Goal: Find specific page/section: Find specific page/section

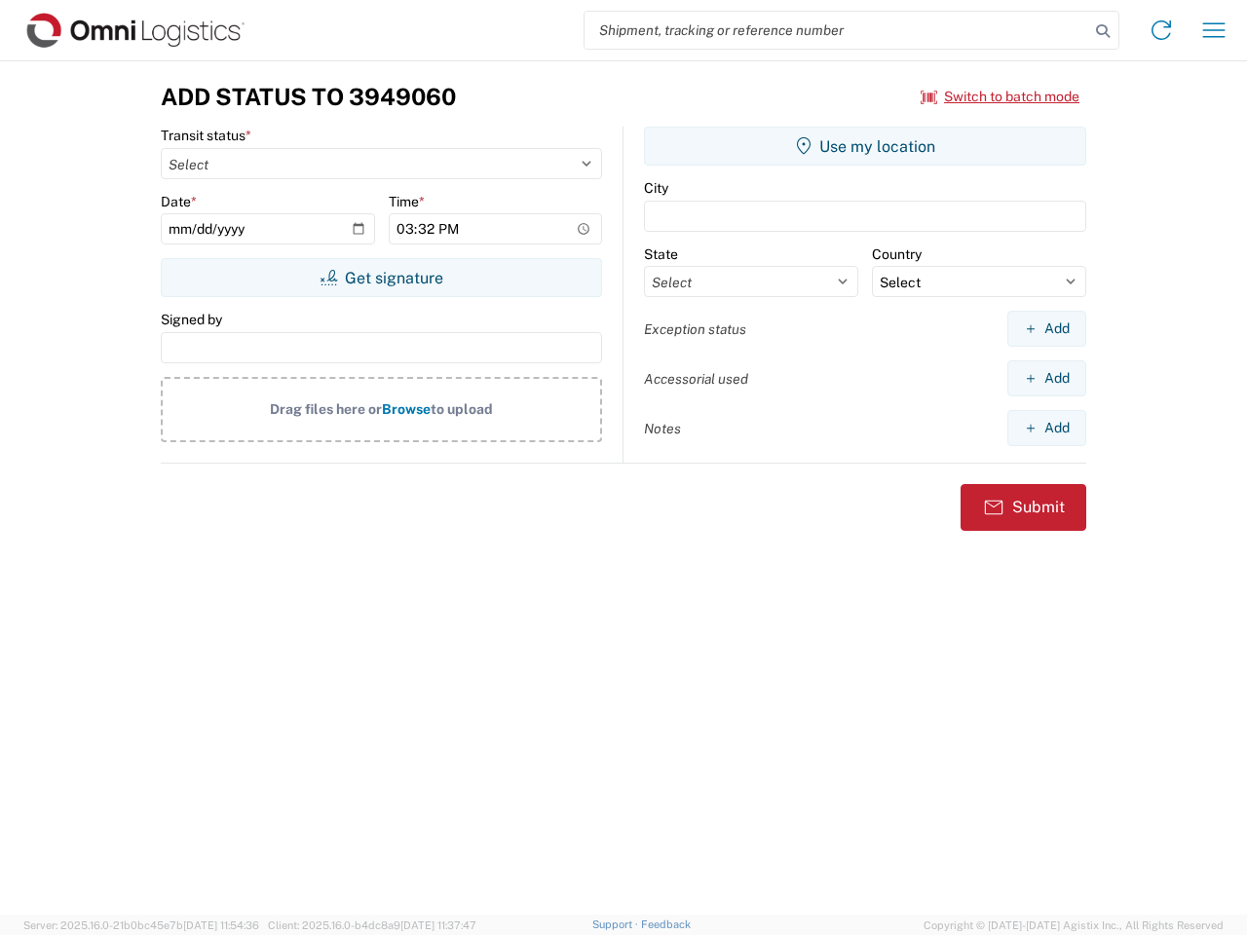
click at [837, 30] on input "search" at bounding box center [836, 30] width 505 height 37
click at [1103, 31] on icon at bounding box center [1102, 31] width 27 height 27
click at [1161, 30] on icon at bounding box center [1160, 30] width 31 height 31
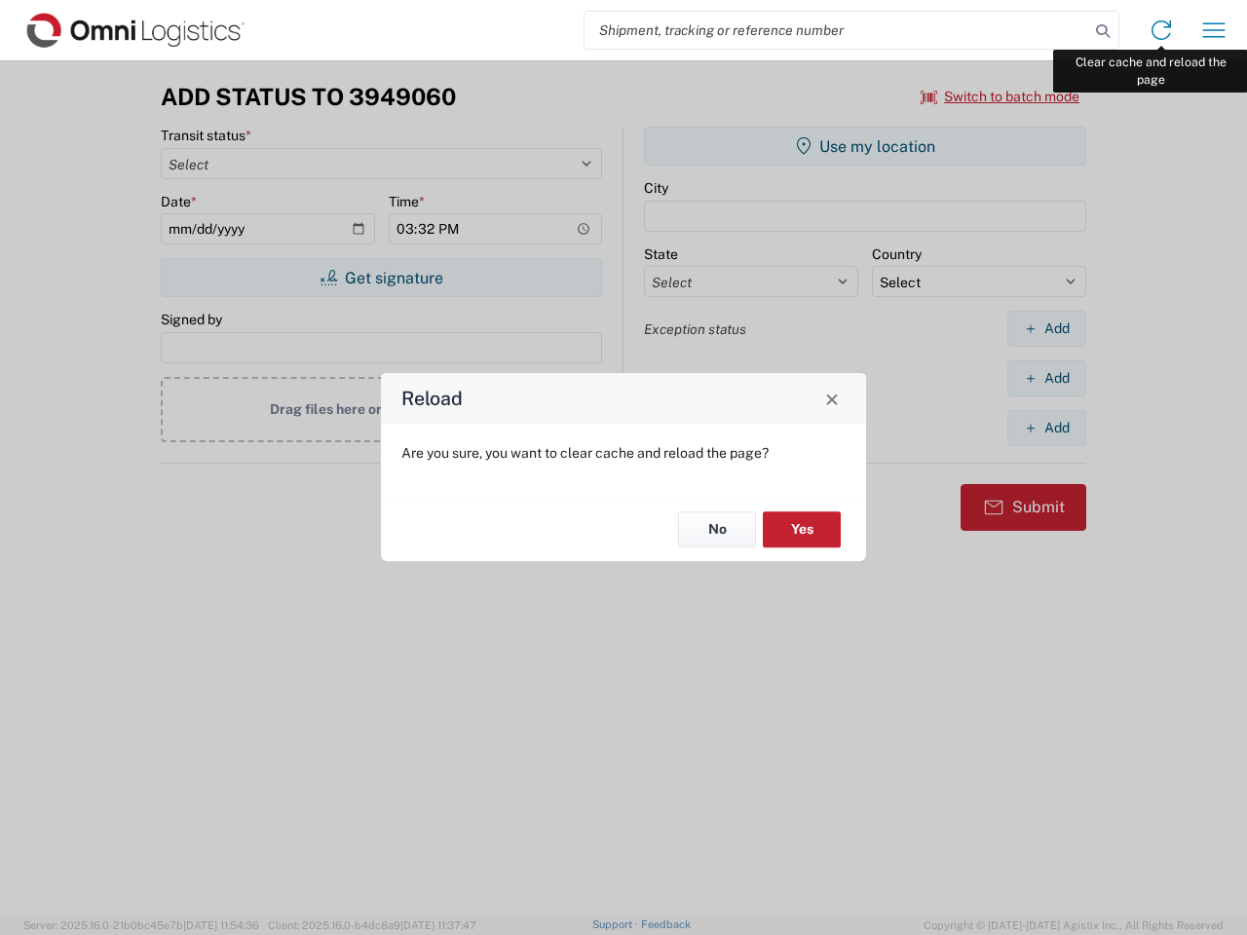
click at [1214, 30] on div "Reload Are you sure, you want to clear cache and reload the page? No Yes" at bounding box center [623, 467] width 1247 height 935
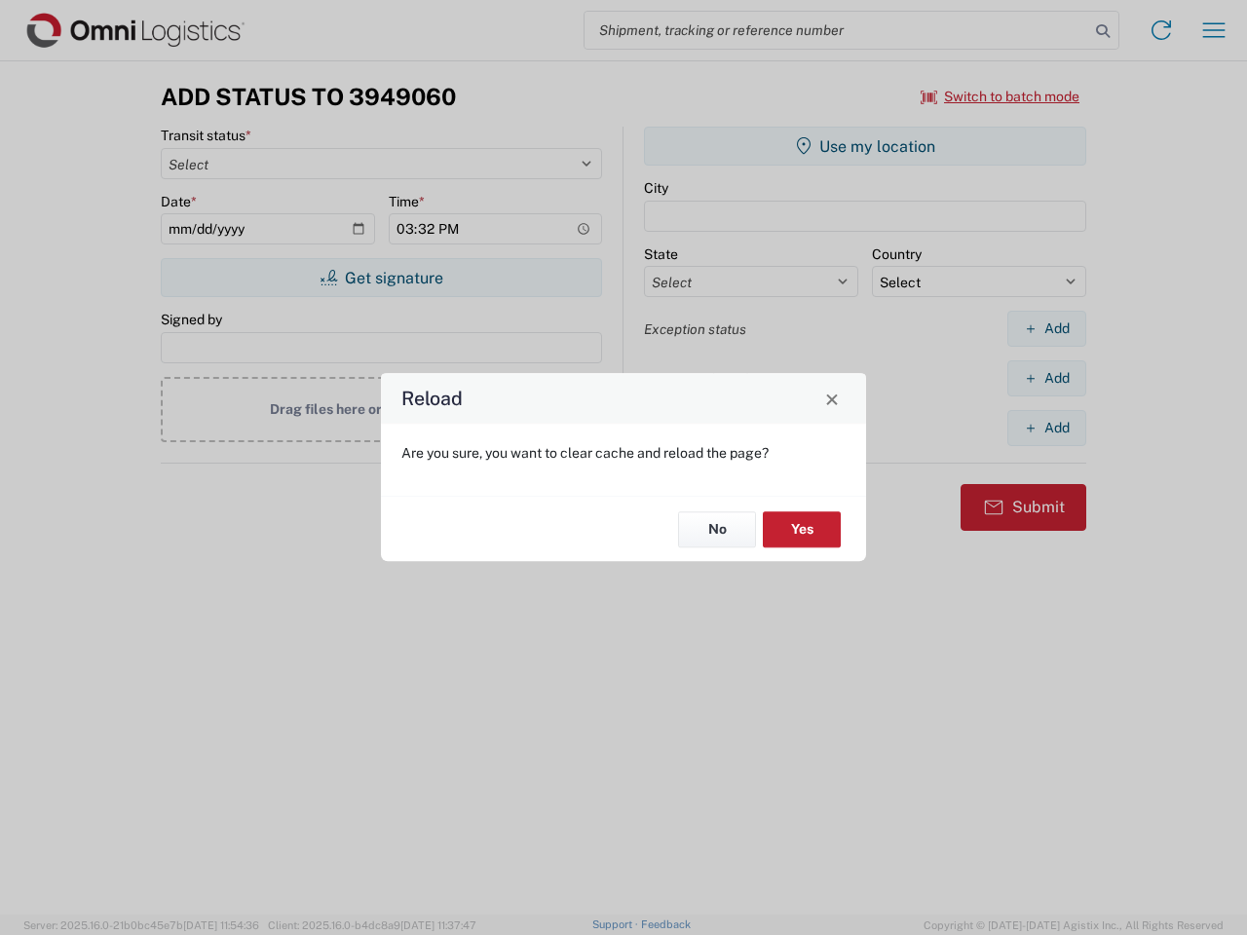
click at [1000, 96] on div "Reload Are you sure, you want to clear cache and reload the page? No Yes" at bounding box center [623, 467] width 1247 height 935
click at [381, 278] on div "Reload Are you sure, you want to clear cache and reload the page? No Yes" at bounding box center [623, 467] width 1247 height 935
click at [865, 146] on div "Reload Are you sure, you want to clear cache and reload the page? No Yes" at bounding box center [623, 467] width 1247 height 935
click at [1046, 328] on div "Reload Are you sure, you want to clear cache and reload the page? No Yes" at bounding box center [623, 467] width 1247 height 935
click at [1046, 378] on div "Reload Are you sure, you want to clear cache and reload the page? No Yes" at bounding box center [623, 467] width 1247 height 935
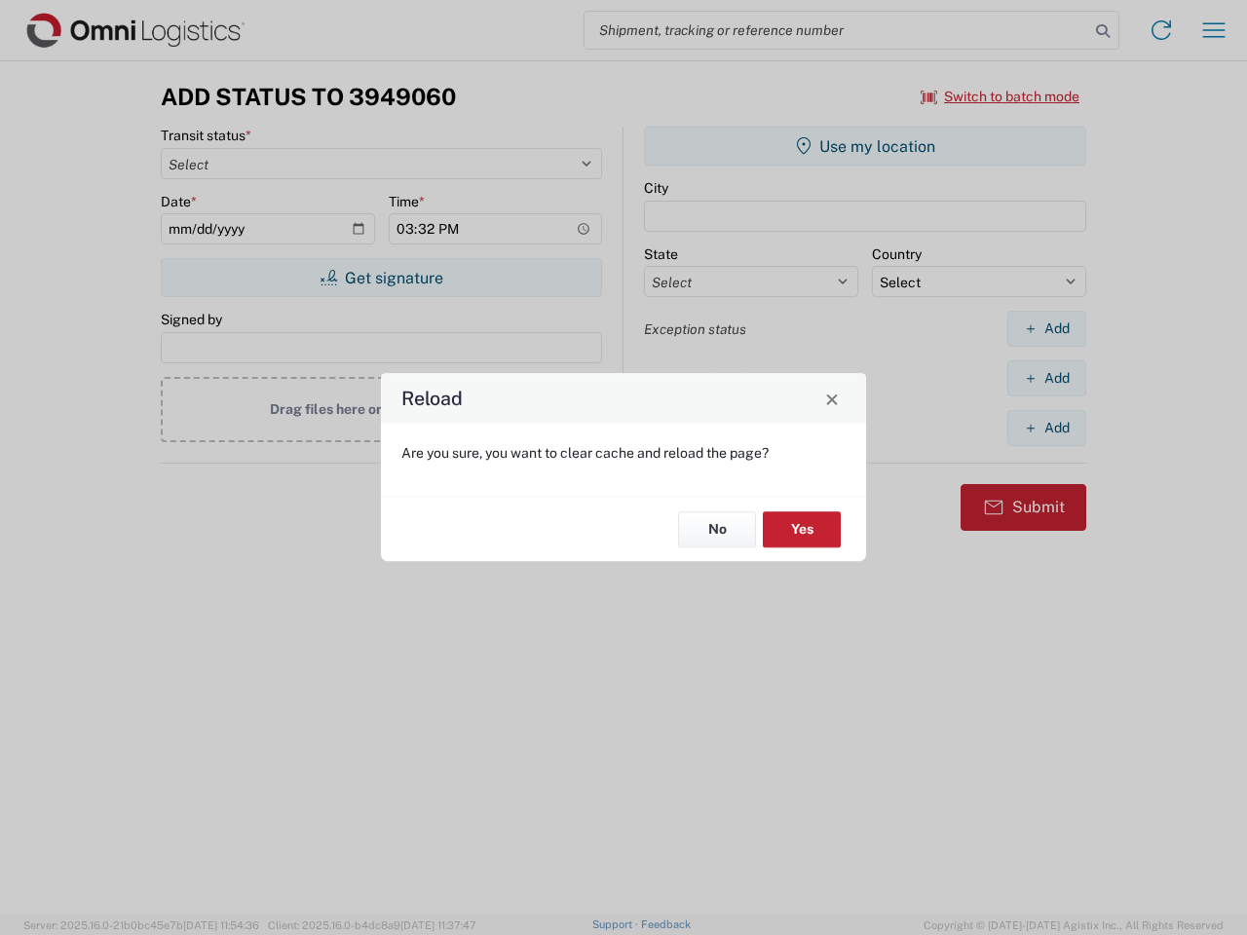
click at [1046, 428] on div "Reload Are you sure, you want to clear cache and reload the page? No Yes" at bounding box center [623, 467] width 1247 height 935
